Goal: Task Accomplishment & Management: Manage account settings

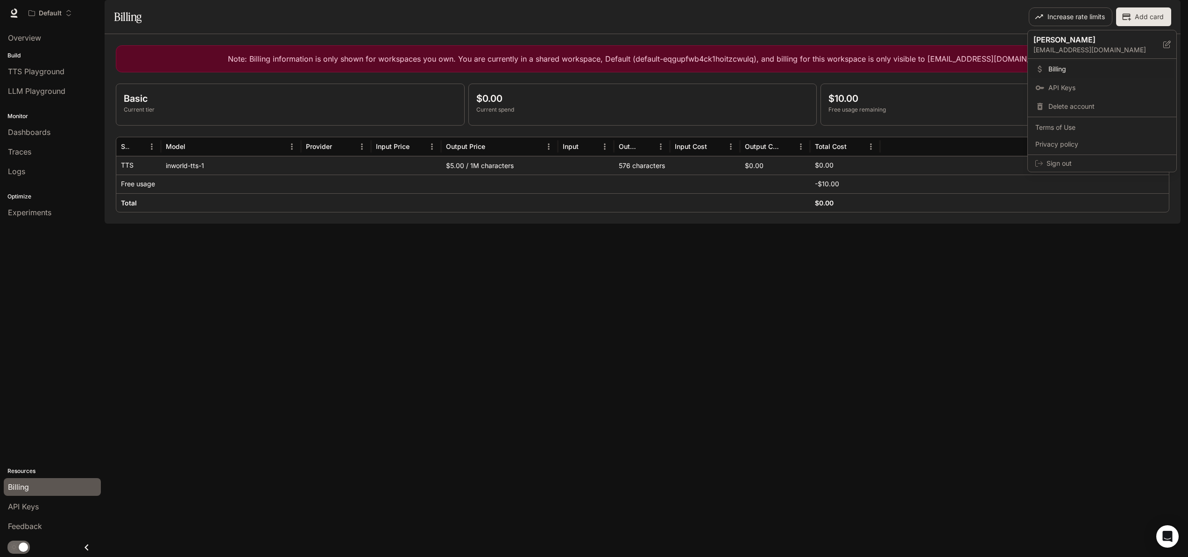
click at [982, 35] on div at bounding box center [594, 278] width 1188 height 557
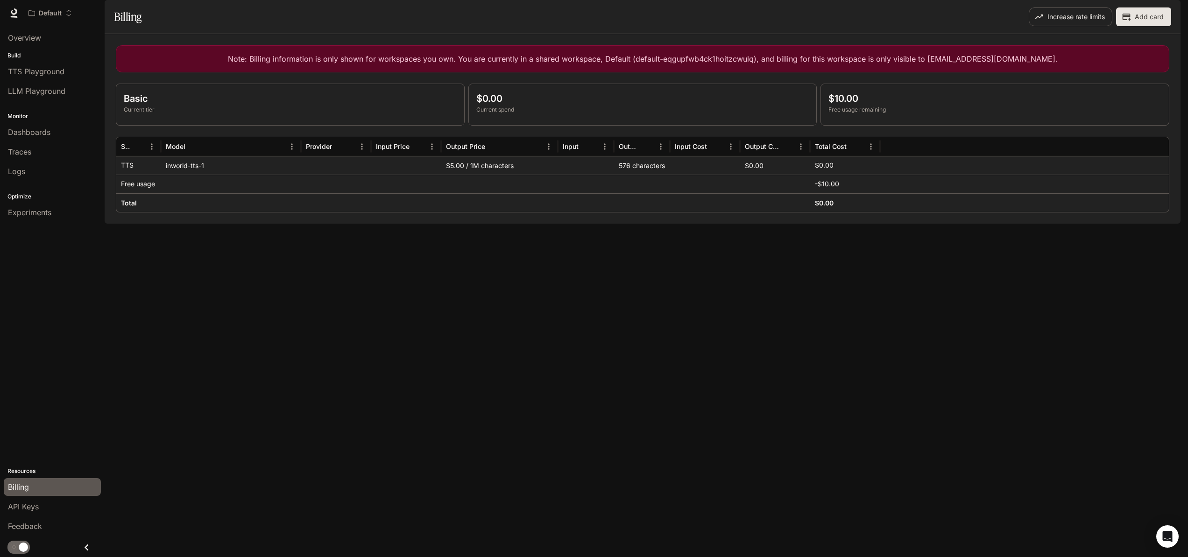
click at [1170, 15] on img "button" at bounding box center [1167, 13] width 13 height 13
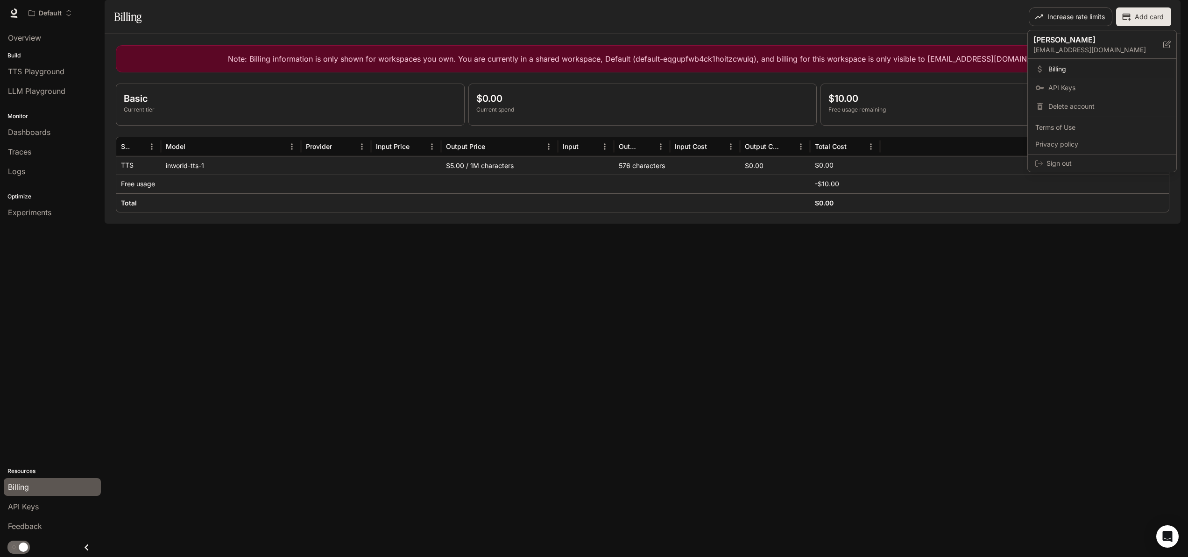
click at [874, 281] on div at bounding box center [594, 278] width 1188 height 557
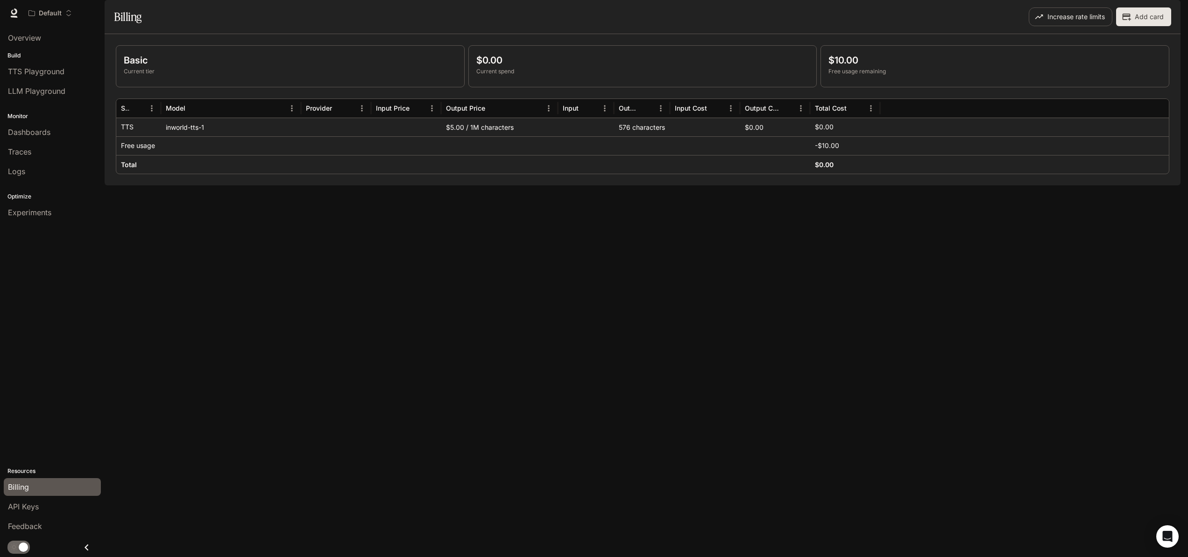
click at [1165, 17] on img "button" at bounding box center [1167, 13] width 13 height 13
